Goal: Transaction & Acquisition: Purchase product/service

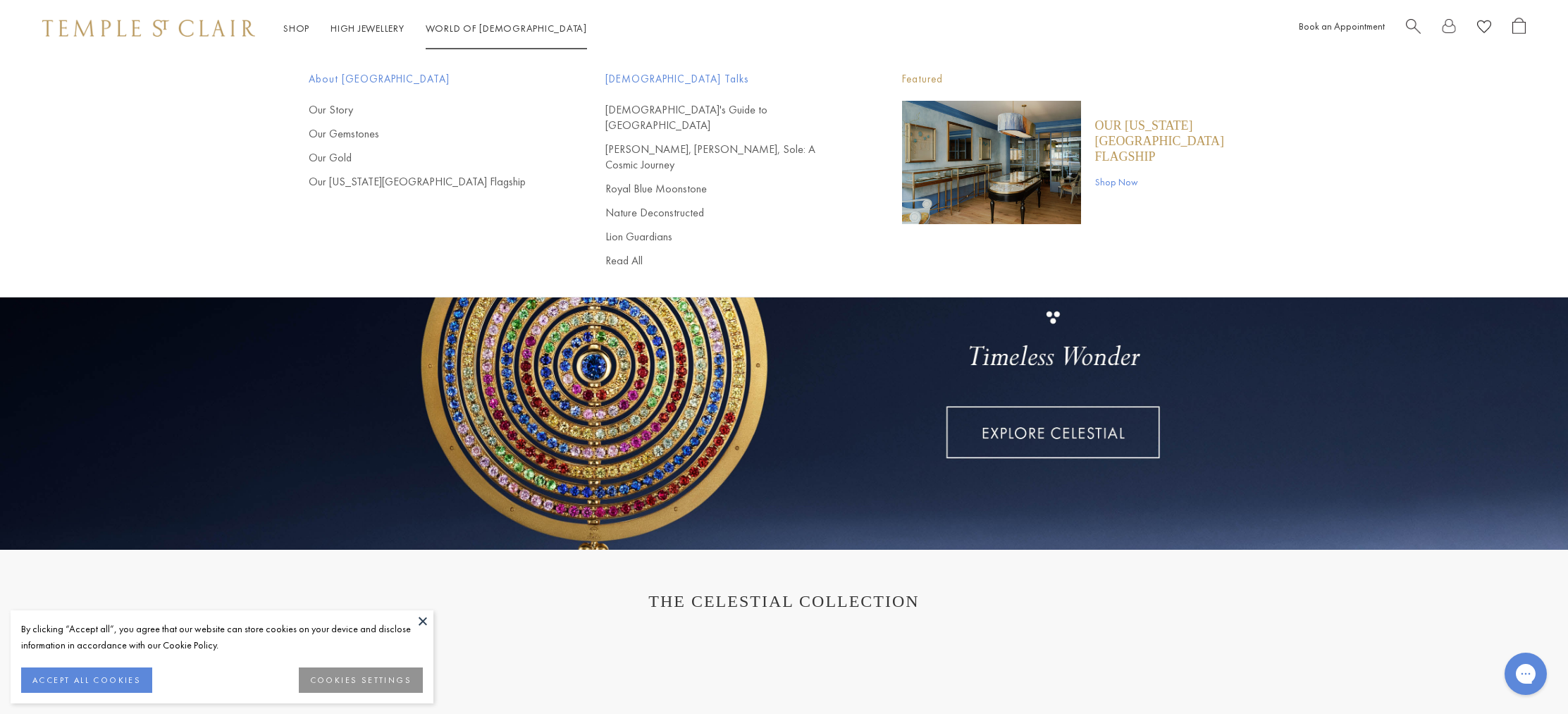
click at [1418, 23] on span "Search" at bounding box center [1413, 25] width 15 height 15
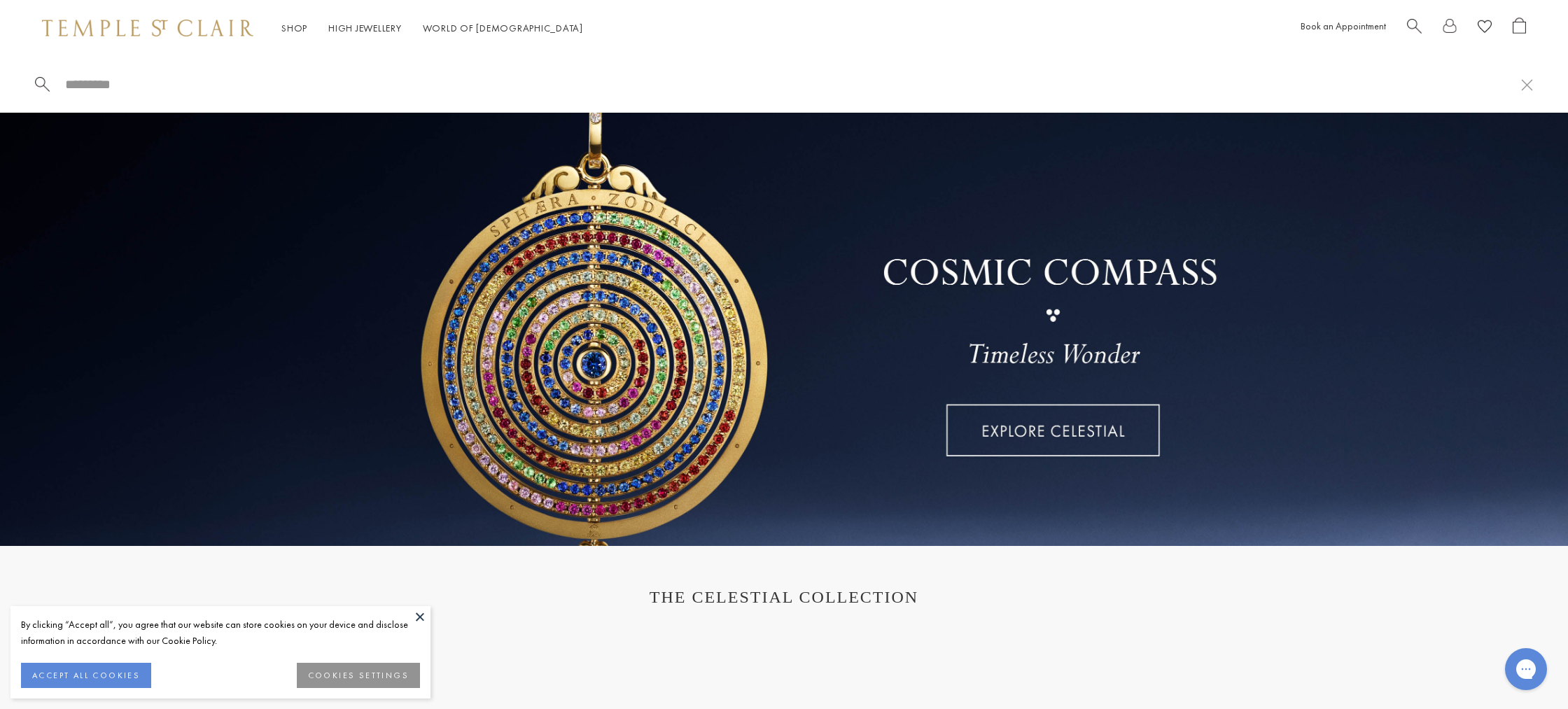
paste input "**********"
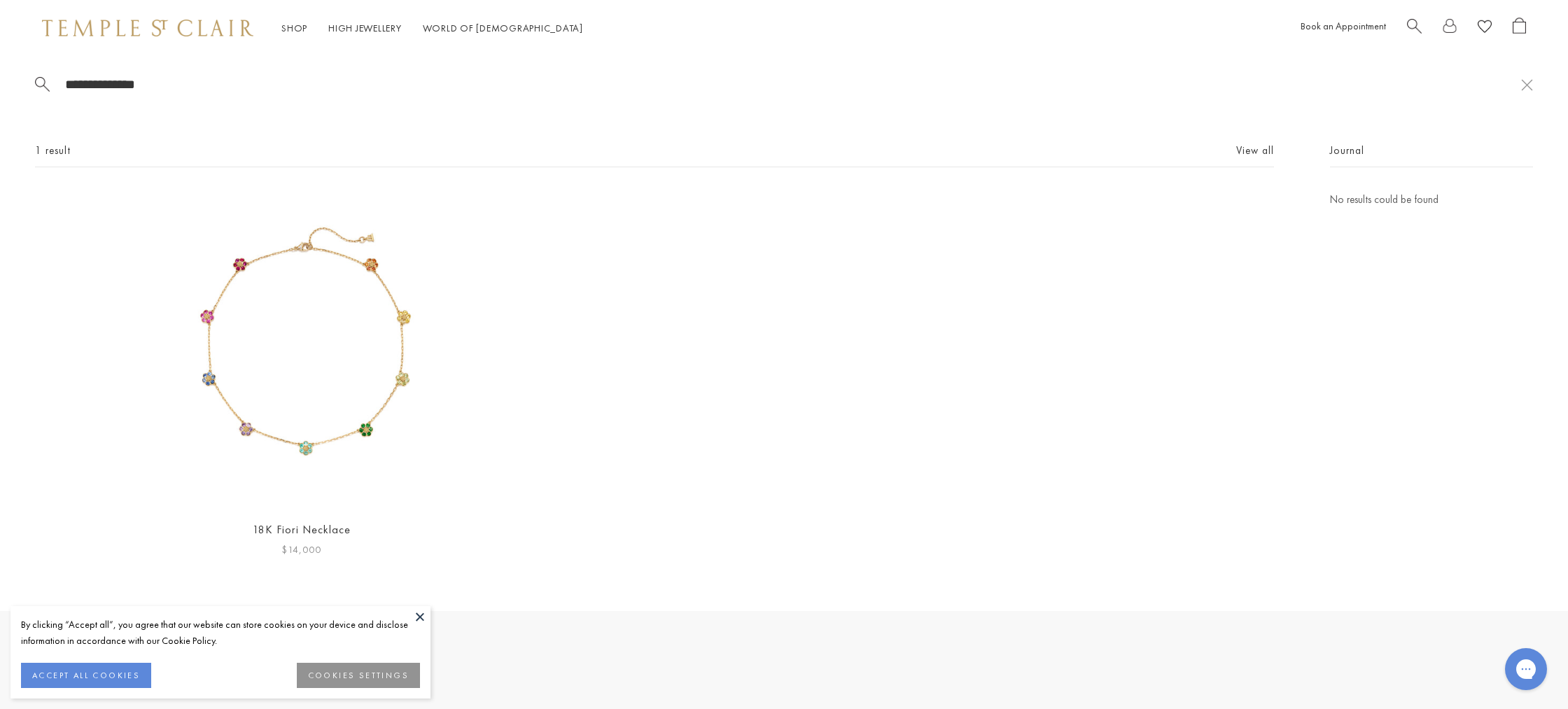
type input "**********"
click at [363, 365] on img at bounding box center [301, 349] width 318 height 318
